Goal: Find specific page/section: Find specific page/section

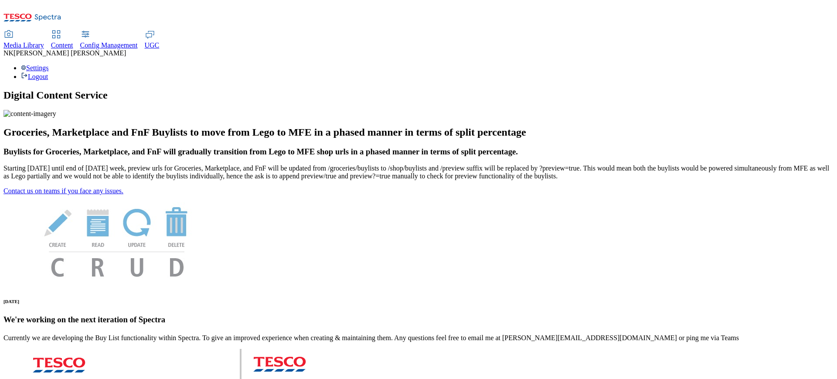
click at [44, 41] on span "Media Library" at bounding box center [23, 44] width 41 height 7
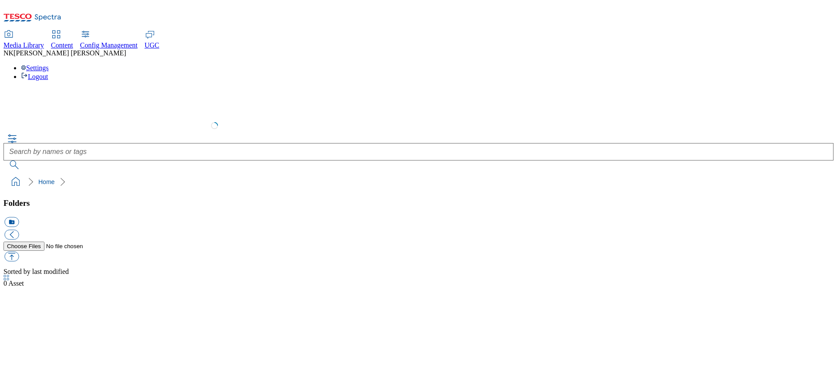
select select "flare-test"
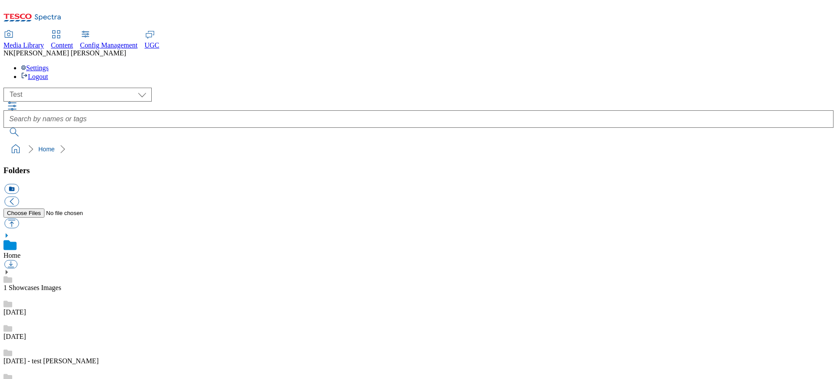
scroll to position [737, 0]
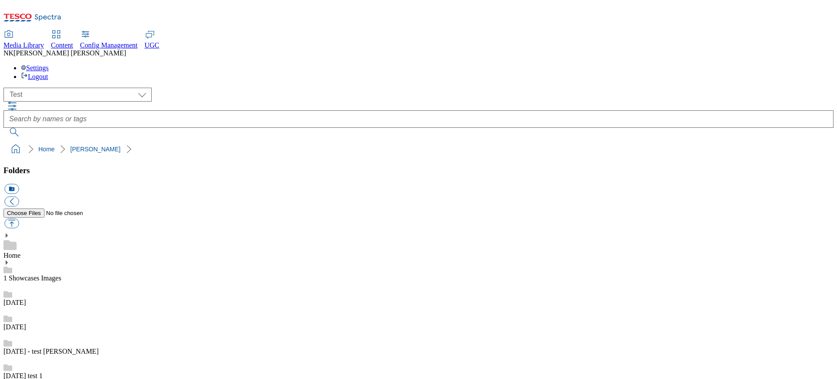
click at [221, 141] on ol "Home Nitish" at bounding box center [421, 149] width 825 height 17
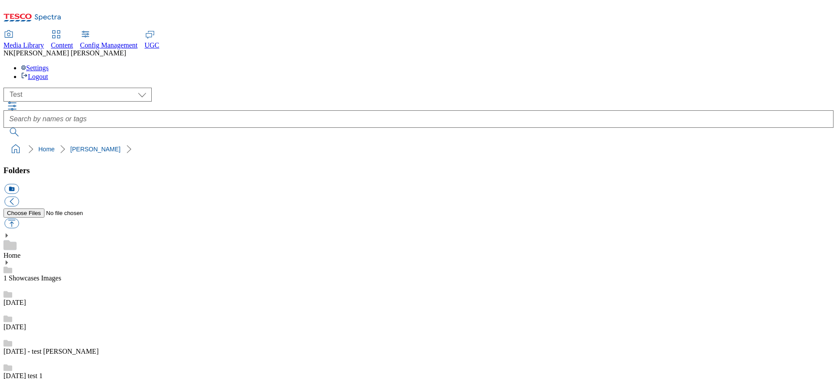
drag, startPoint x: 593, startPoint y: 133, endPoint x: 664, endPoint y: 136, distance: 71.6
